Goal: Task Accomplishment & Management: Use online tool/utility

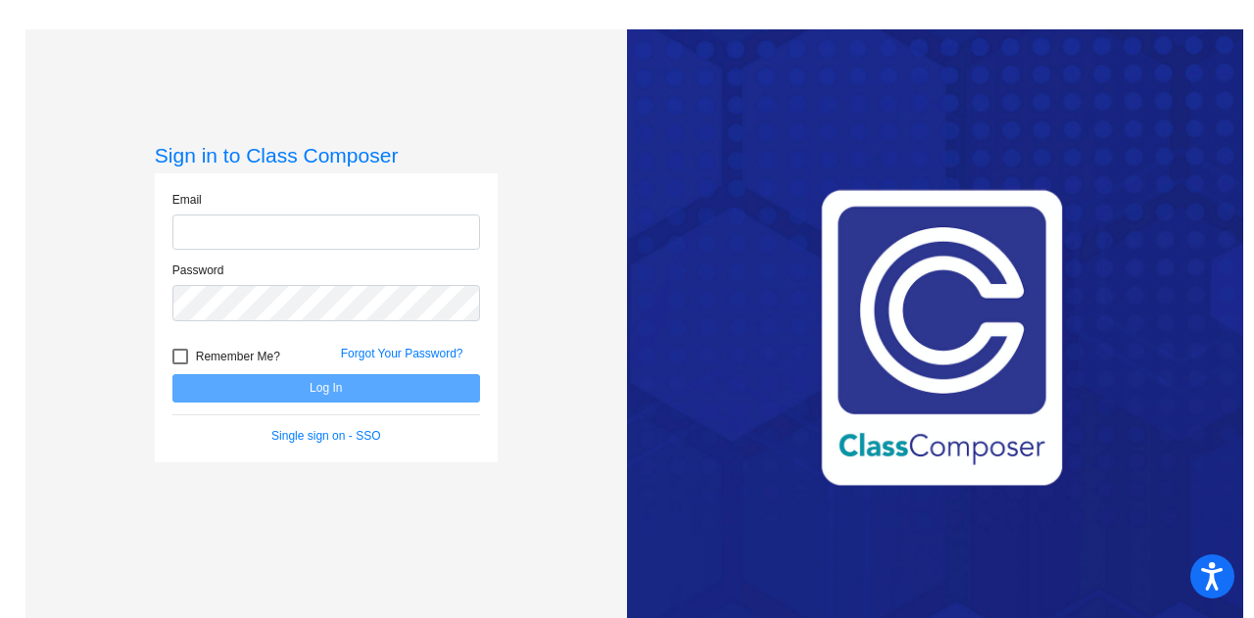
type input "[PERSON_NAME][EMAIL_ADDRESS][PERSON_NAME][DOMAIN_NAME]"
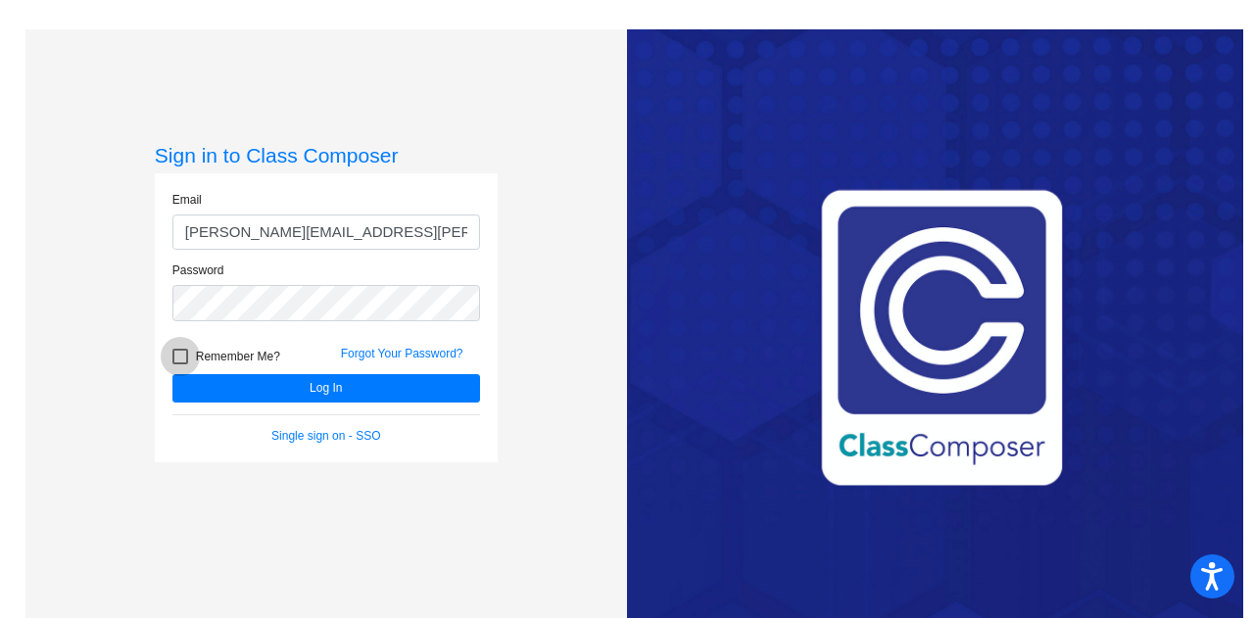
drag, startPoint x: 0, startPoint y: 0, endPoint x: 181, endPoint y: 352, distance: 395.6
click at [181, 352] on div at bounding box center [180, 357] width 16 height 16
click at [180, 364] on input "Remember Me?" at bounding box center [179, 364] width 1 height 1
checkbox input "true"
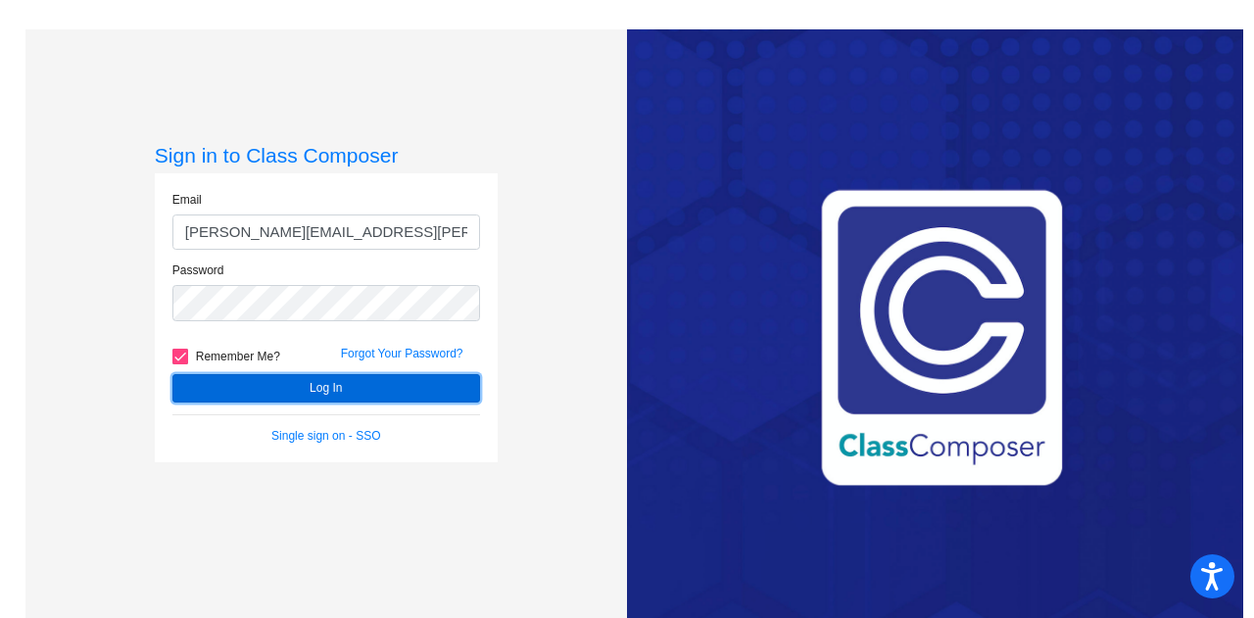
click at [245, 387] on button "Log In" at bounding box center [326, 388] width 308 height 28
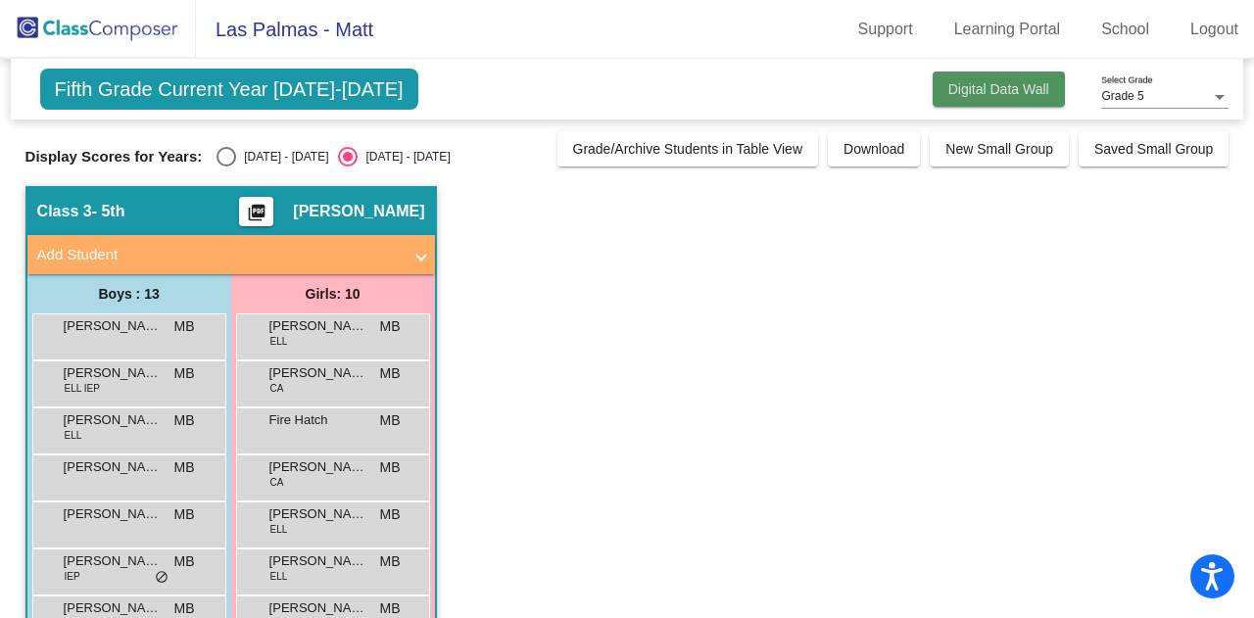
click at [1023, 82] on span "Digital Data Wall" at bounding box center [998, 89] width 101 height 16
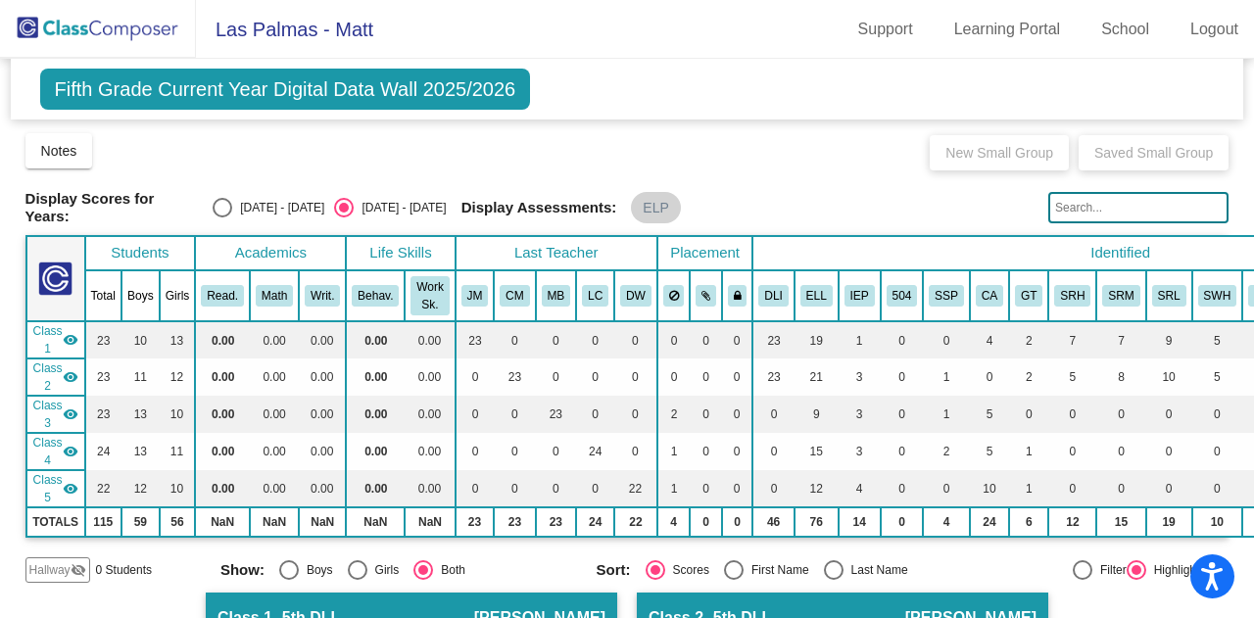
click at [102, 20] on img at bounding box center [98, 29] width 196 height 58
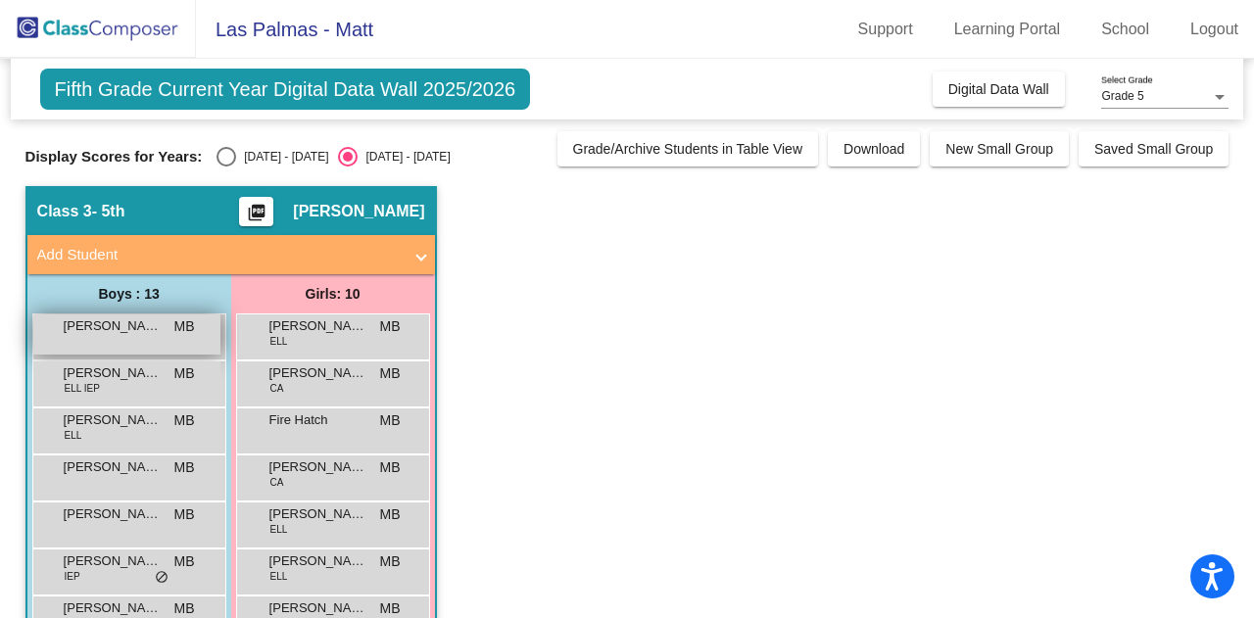
click at [92, 328] on span "[PERSON_NAME]" at bounding box center [113, 326] width 98 height 20
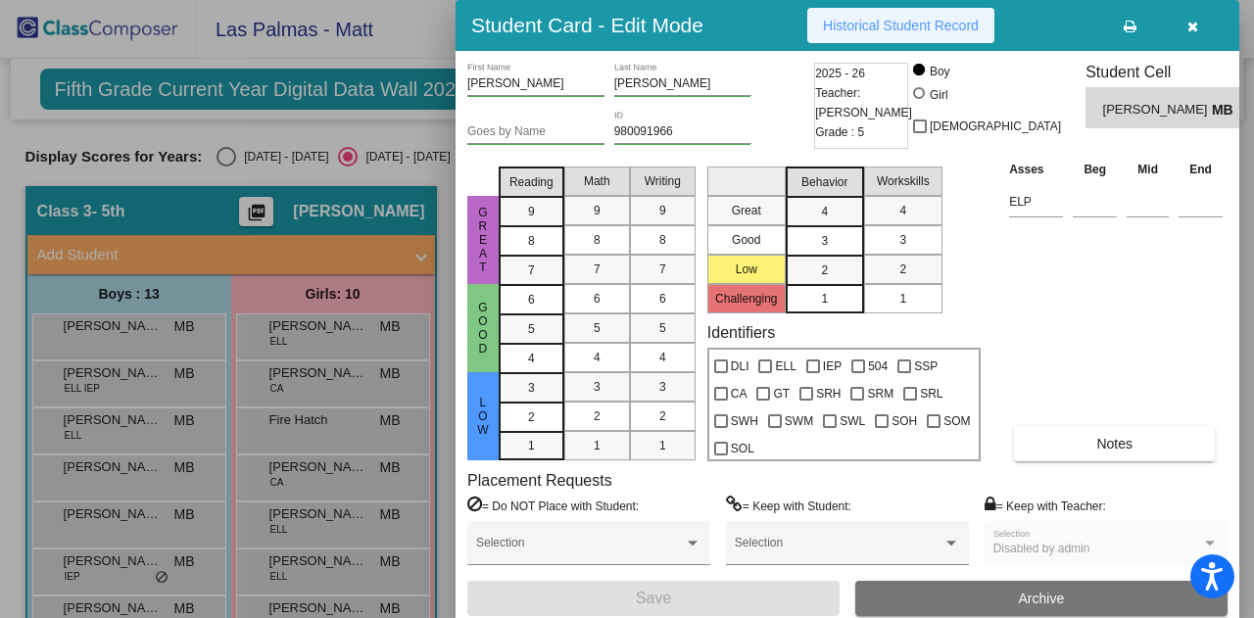
click at [854, 22] on span "Historical Student Record" at bounding box center [901, 26] width 156 height 16
click at [1201, 28] on button "button" at bounding box center [1192, 25] width 63 height 35
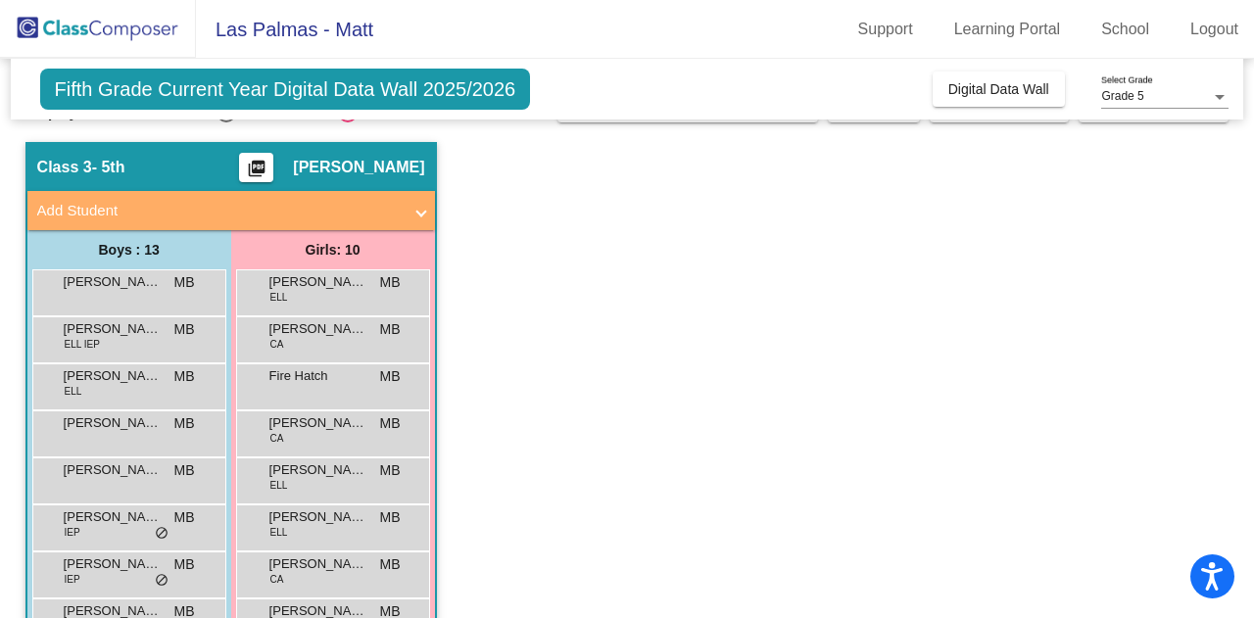
scroll to position [45, 0]
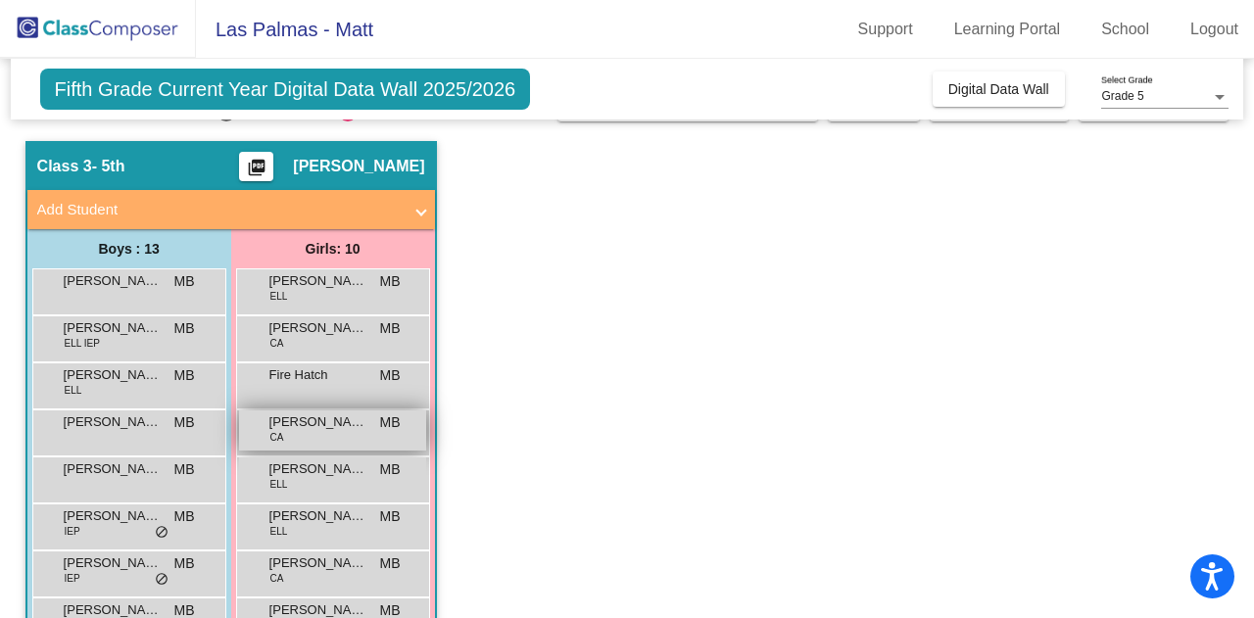
click at [311, 435] on div "[PERSON_NAME] CA MB lock do_not_disturb_alt" at bounding box center [332, 430] width 187 height 40
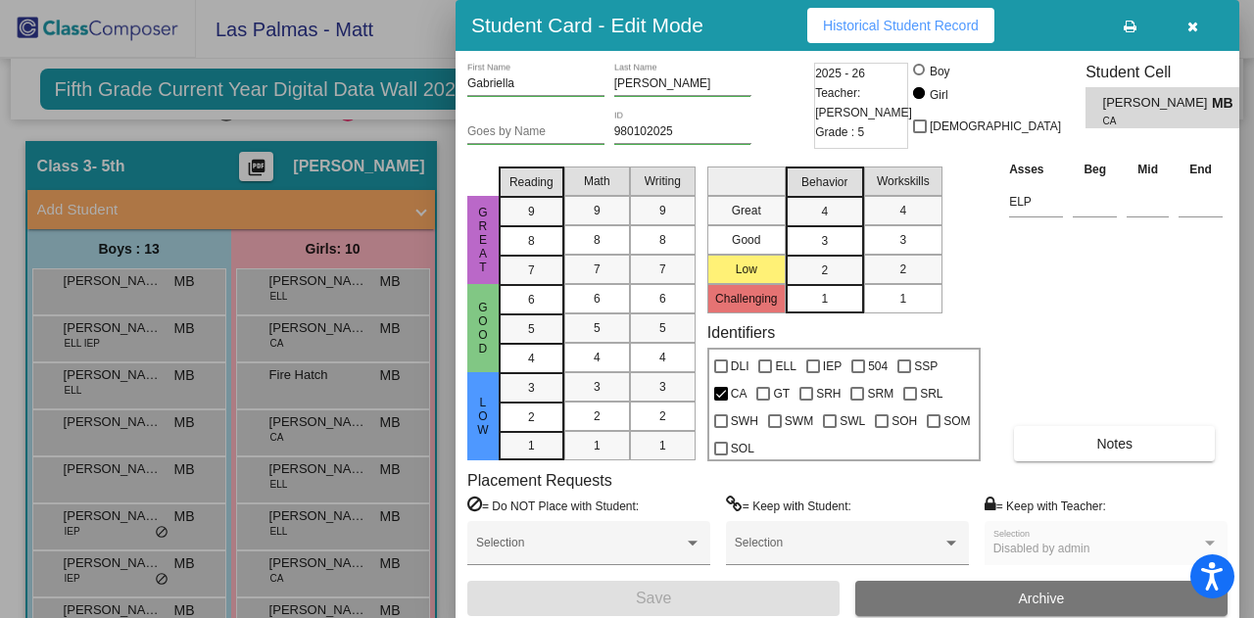
click at [861, 28] on span "Historical Student Record" at bounding box center [901, 26] width 156 height 16
click at [1180, 24] on button "button" at bounding box center [1192, 25] width 63 height 35
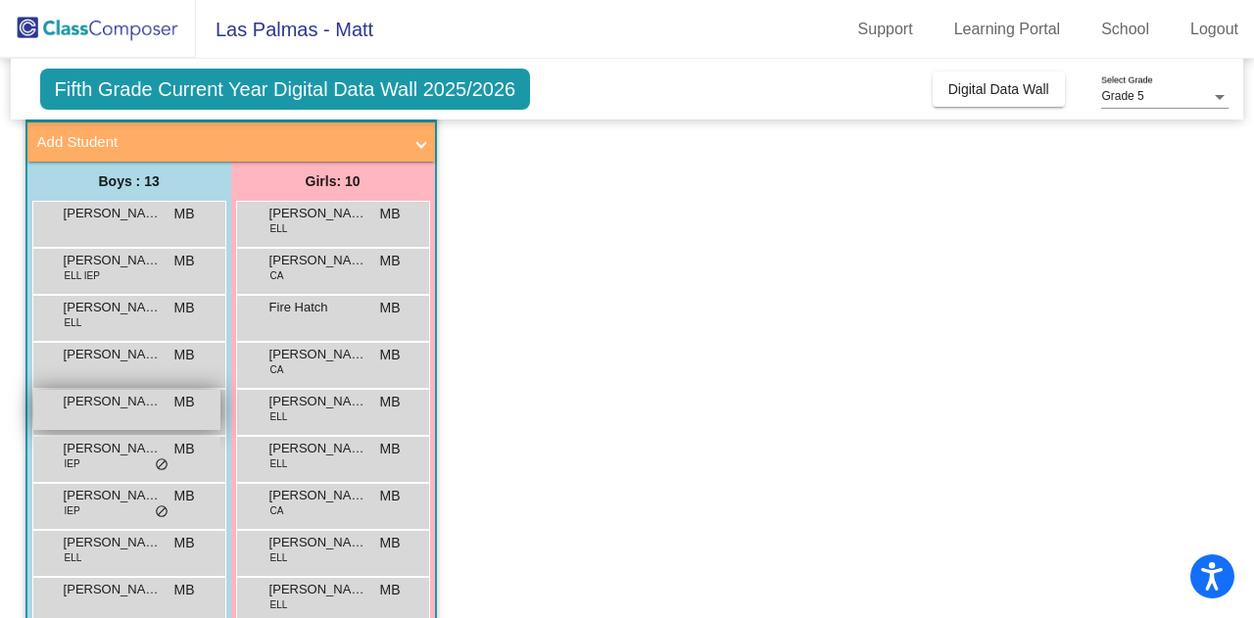
scroll to position [112, 0]
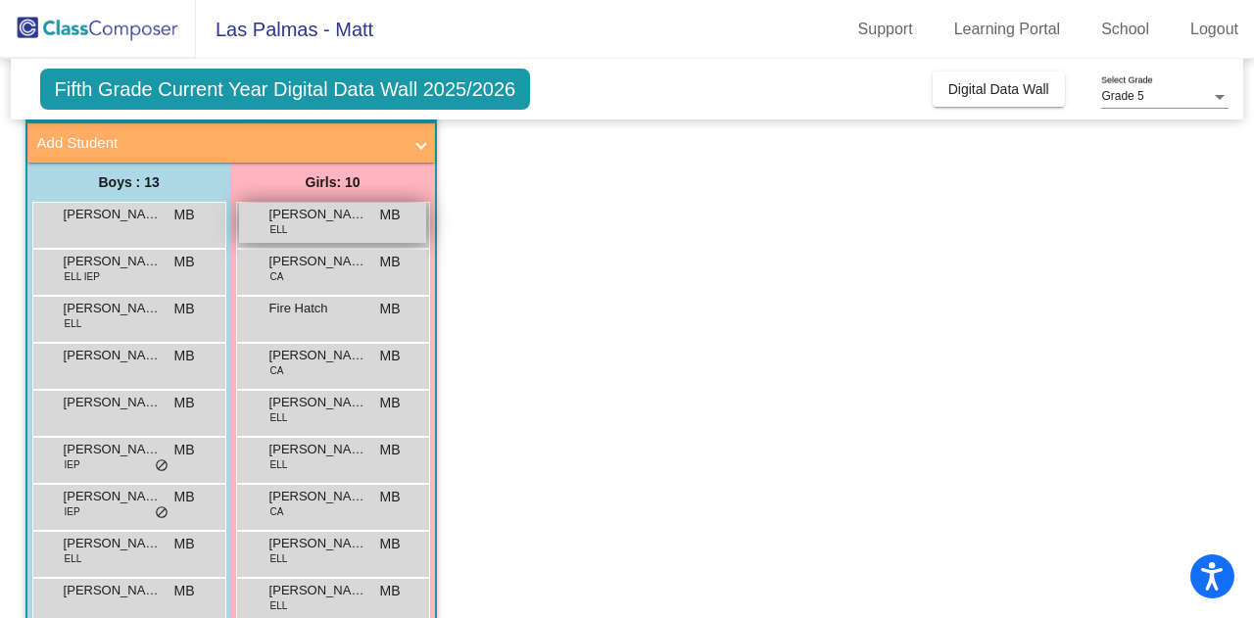
click at [301, 220] on span "[PERSON_NAME]" at bounding box center [318, 215] width 98 height 20
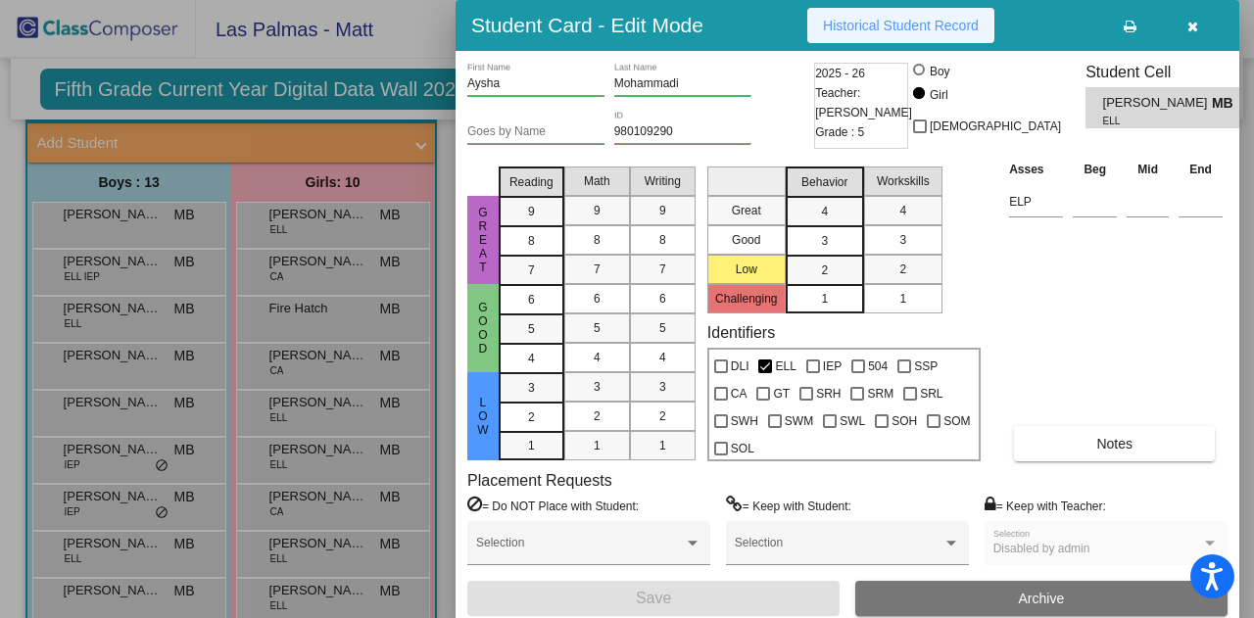
click at [872, 32] on span "Historical Student Record" at bounding box center [901, 26] width 156 height 16
click at [1192, 30] on icon "button" at bounding box center [1192, 27] width 11 height 14
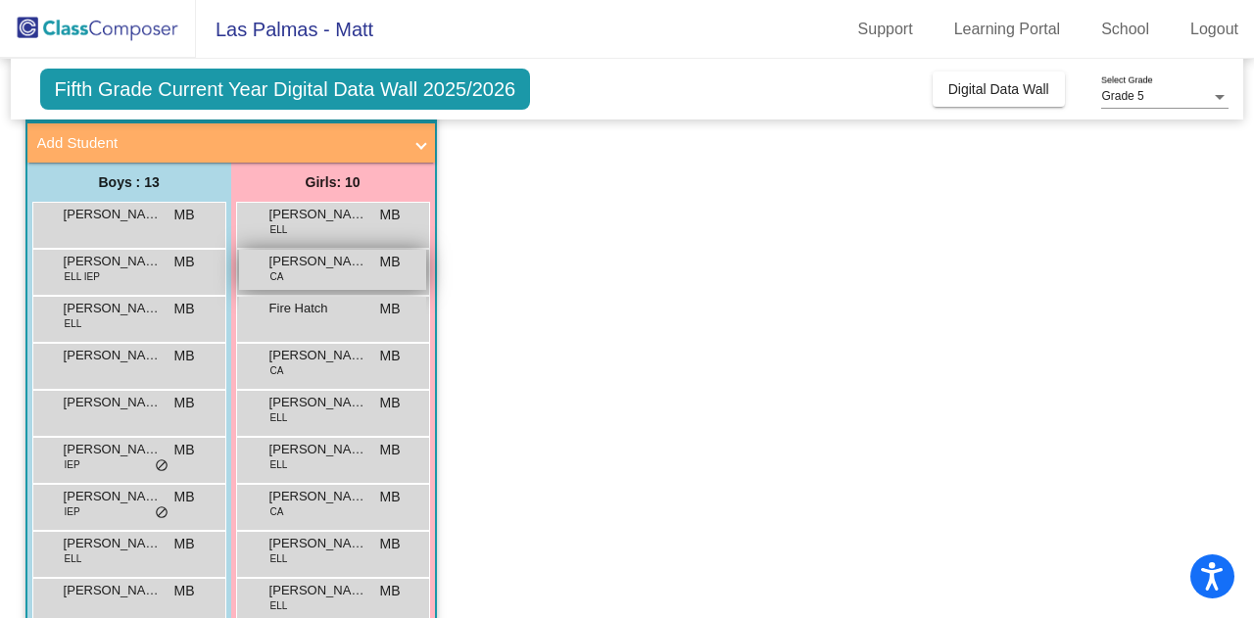
click at [282, 284] on div "[PERSON_NAME] CA MB lock do_not_disturb_alt" at bounding box center [332, 270] width 187 height 40
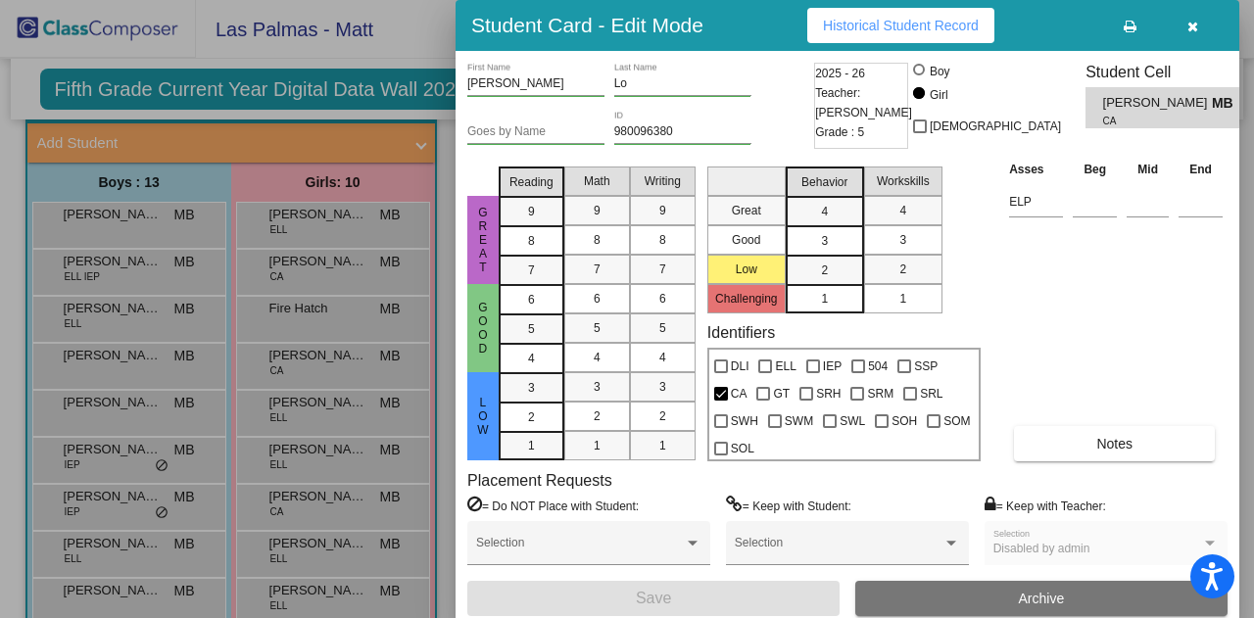
click at [873, 28] on span "Historical Student Record" at bounding box center [901, 26] width 156 height 16
click at [257, 155] on div at bounding box center [627, 309] width 1254 height 618
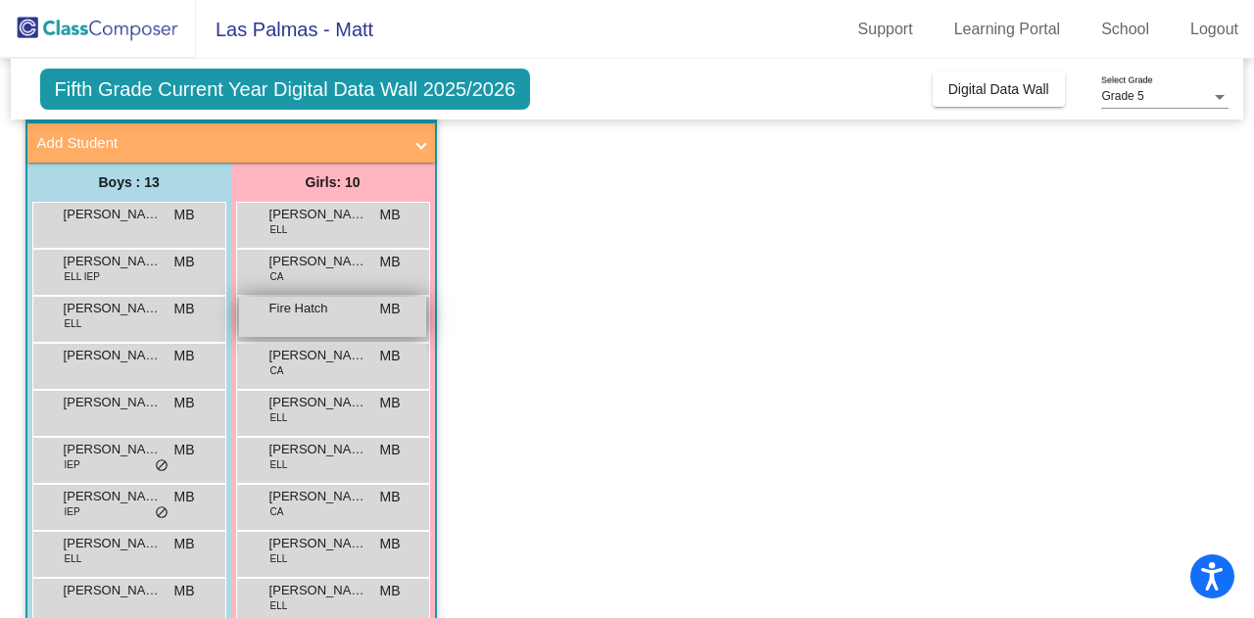
click at [298, 312] on span "Fire Hatch" at bounding box center [318, 309] width 98 height 20
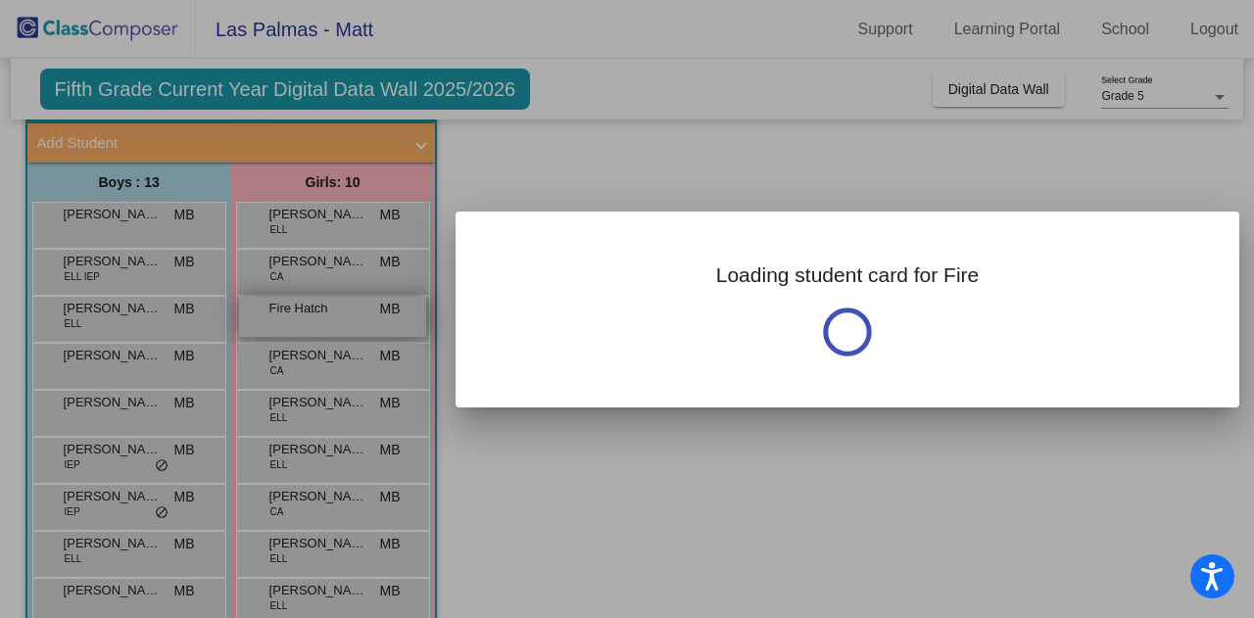
click at [298, 312] on div at bounding box center [627, 309] width 1254 height 618
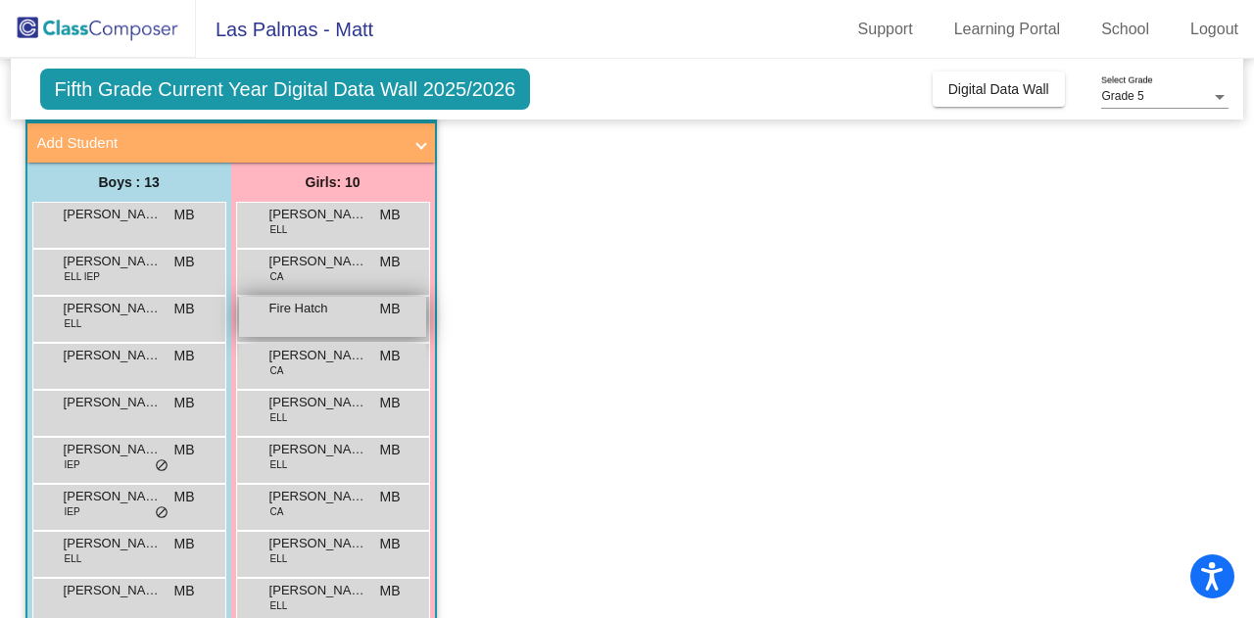
scroll to position [0, 0]
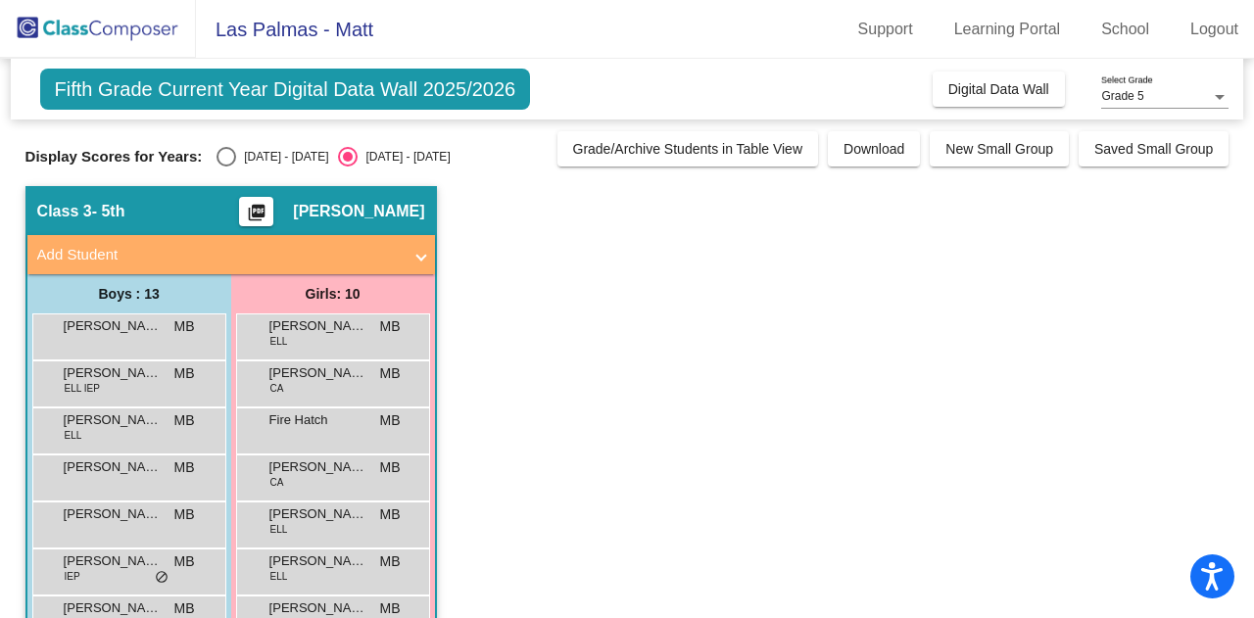
click at [268, 205] on mat-icon "picture_as_pdf" at bounding box center [257, 216] width 24 height 27
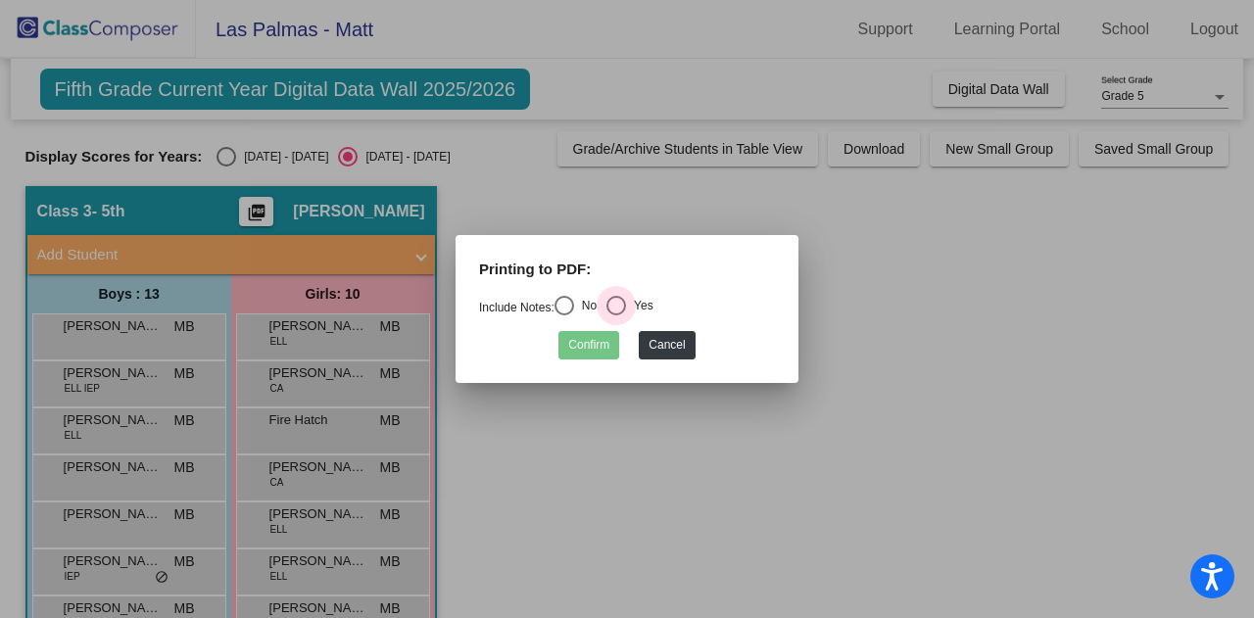
click at [619, 307] on div "Select an option" at bounding box center [616, 306] width 20 height 20
click at [616, 315] on input "Yes" at bounding box center [615, 315] width 1 height 1
radio input "true"
click at [582, 347] on button "Confirm" at bounding box center [588, 345] width 61 height 28
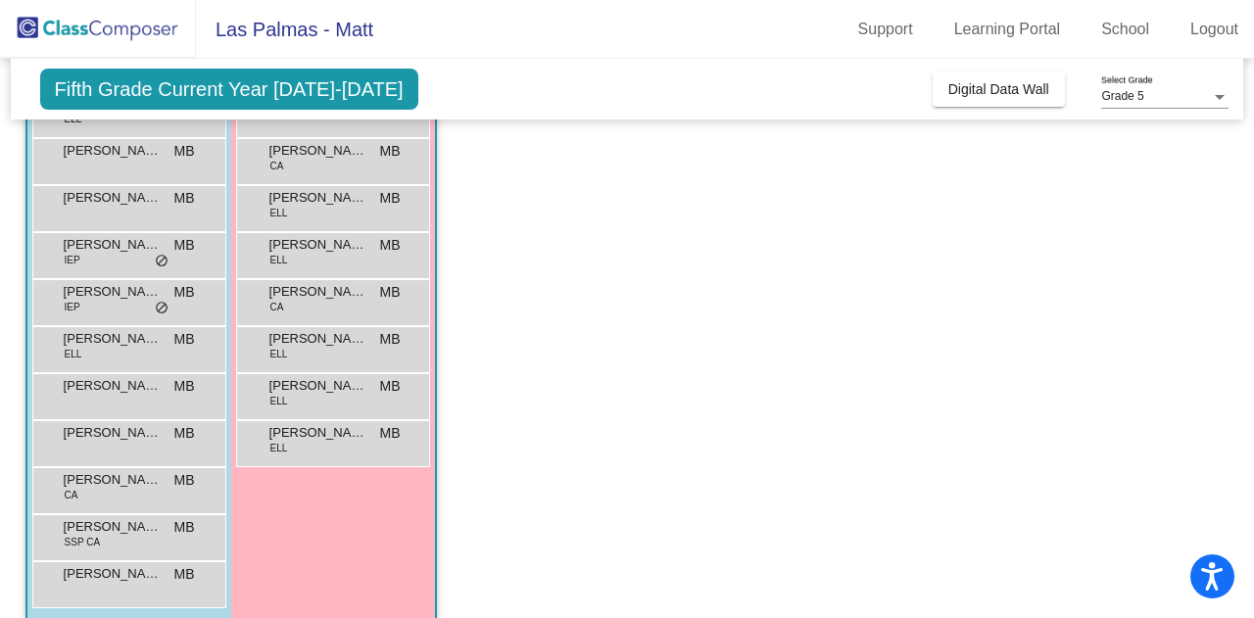
scroll to position [337, 0]
